Goal: Understand process/instructions: Learn how to perform a task or action

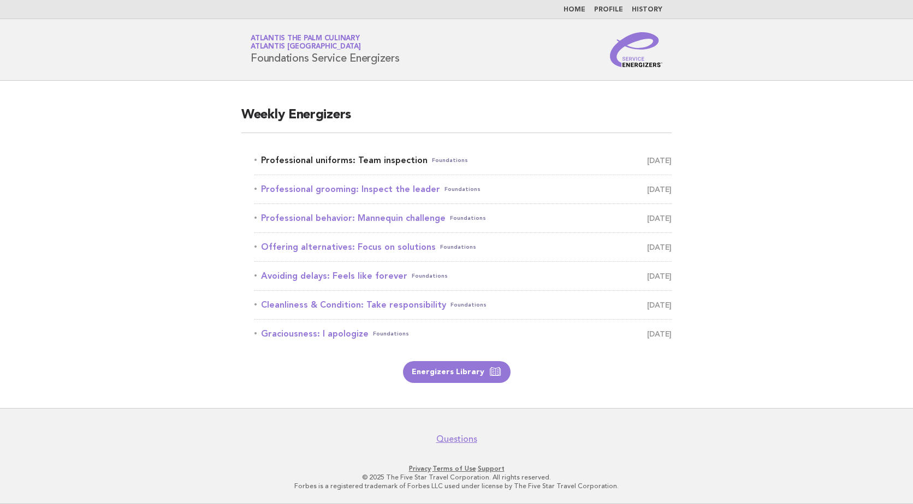
click at [341, 159] on link "Professional uniforms: Team inspection Foundations September 3" at bounding box center [462, 160] width 417 height 15
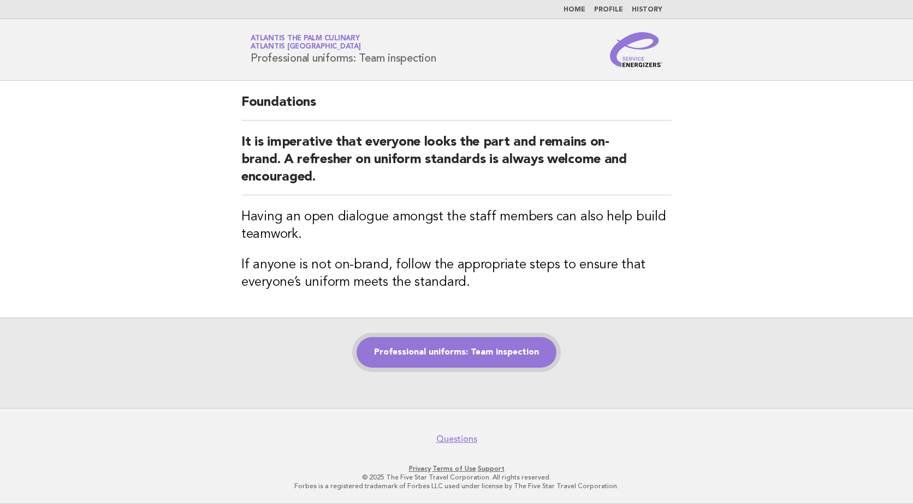
click at [448, 350] on link "Professional uniforms: Team inspection" at bounding box center [456, 352] width 200 height 31
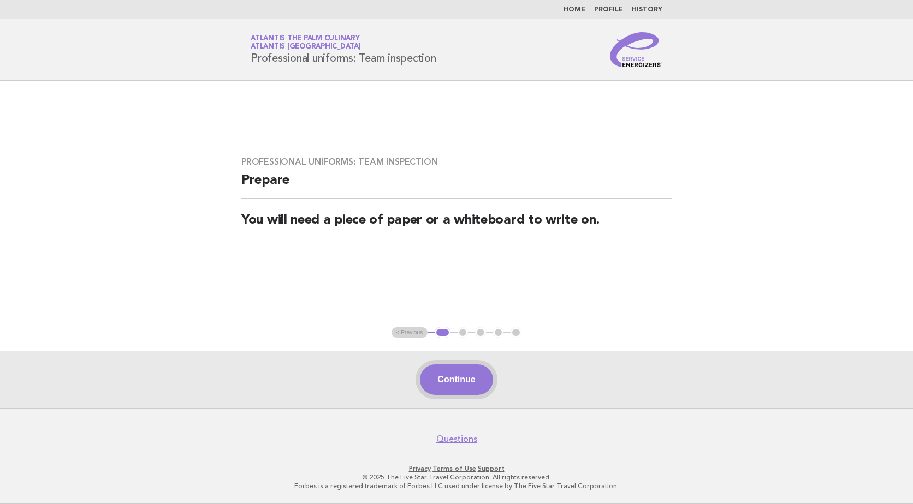
click at [466, 383] on button "Continue" at bounding box center [456, 380] width 73 height 31
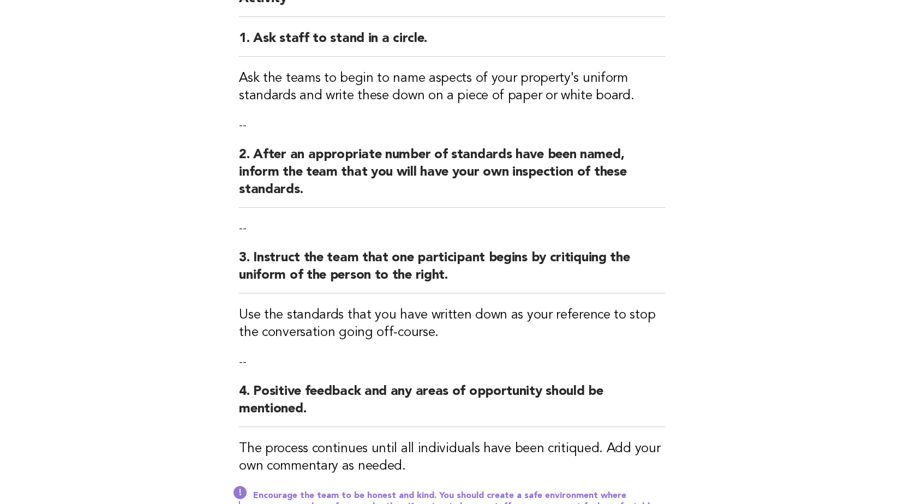
scroll to position [341, 0]
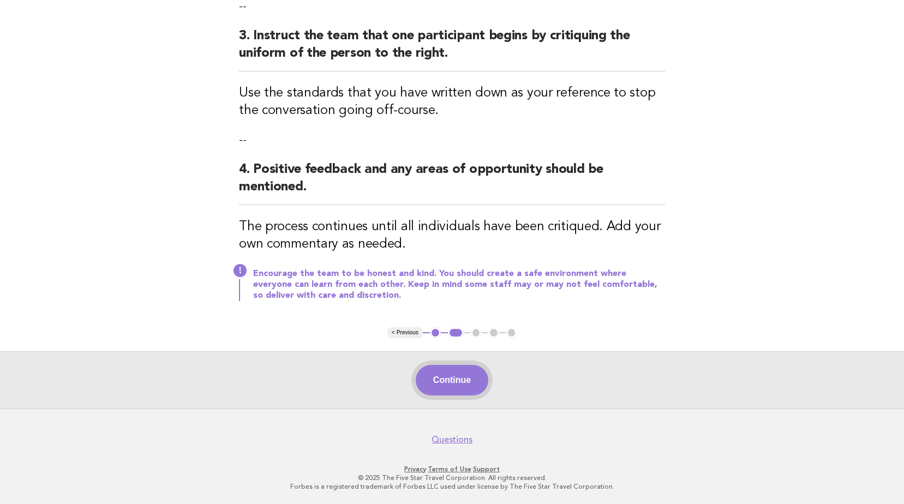
click at [468, 383] on button "Continue" at bounding box center [452, 380] width 73 height 31
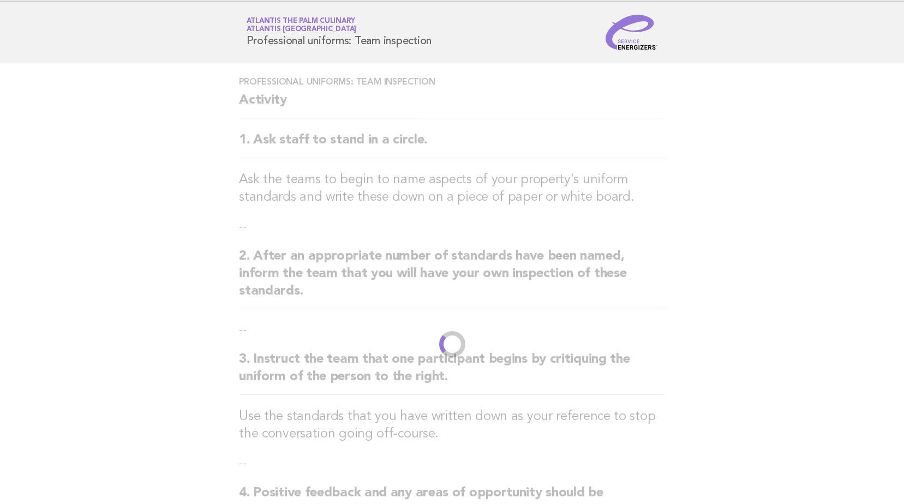
scroll to position [0, 0]
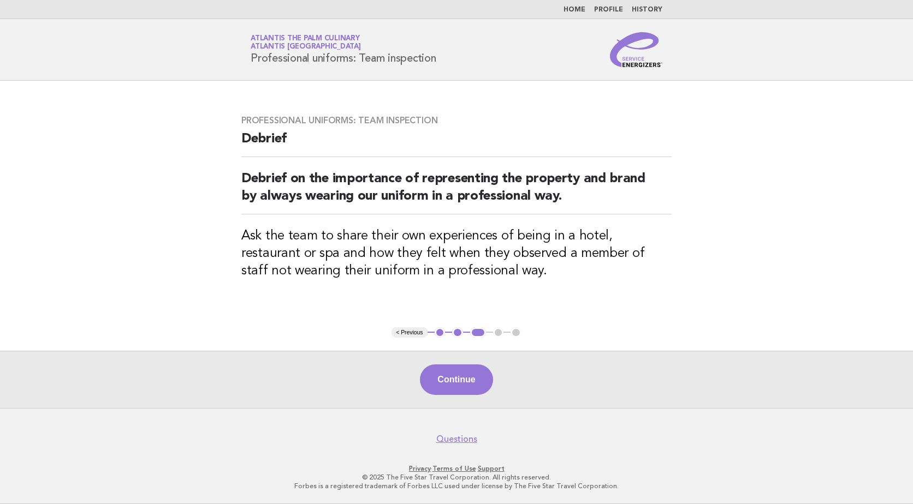
click at [468, 383] on button "Continue" at bounding box center [456, 380] width 73 height 31
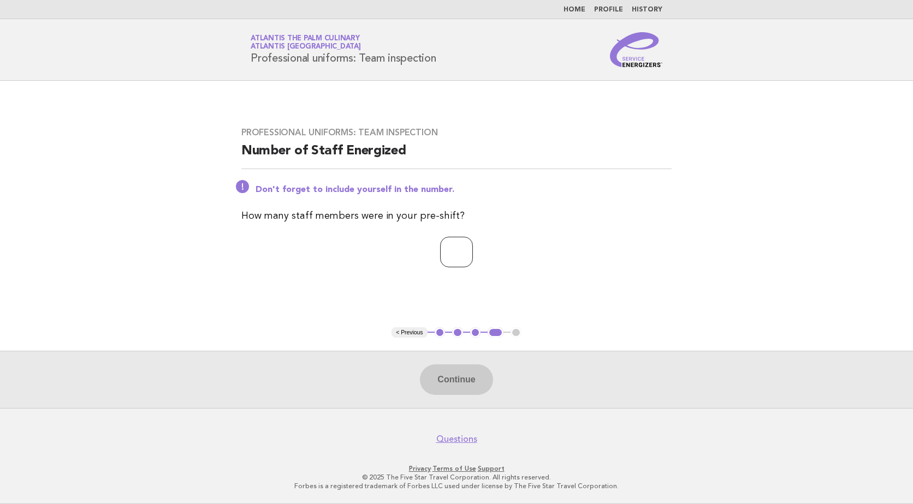
click at [454, 257] on input "number" at bounding box center [456, 252] width 33 height 31
type input "**"
click at [454, 383] on button "Continue" at bounding box center [456, 380] width 73 height 31
